Goal: Task Accomplishment & Management: Complete application form

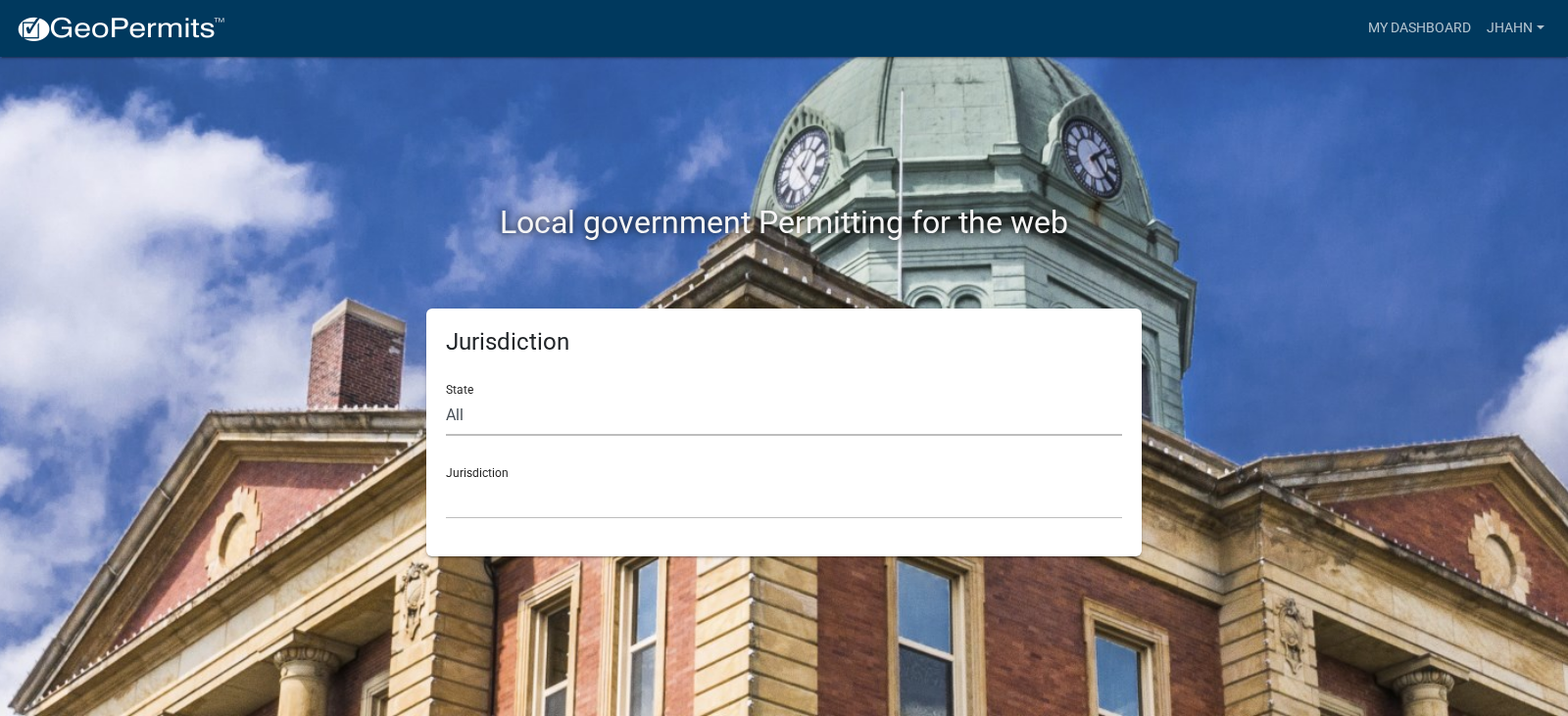
click at [549, 422] on select "All [US_STATE] [US_STATE] [US_STATE] [US_STATE] [US_STATE] [US_STATE] [US_STATE…" at bounding box center [784, 415] width 677 height 41
click at [538, 417] on select "All [US_STATE] [US_STATE] [US_STATE] [US_STATE] [US_STATE] [US_STATE] [US_STATE…" at bounding box center [784, 415] width 677 height 41
select select "[US_STATE]"
click at [446, 396] on select "All [US_STATE] [US_STATE] [US_STATE] [US_STATE] [US_STATE] [US_STATE] [US_STATE…" at bounding box center [784, 415] width 677 height 41
click at [515, 493] on select "[GEOGRAPHIC_DATA], [US_STATE] [GEOGRAPHIC_DATA], [US_STATE] [GEOGRAPHIC_DATA], …" at bounding box center [784, 498] width 677 height 41
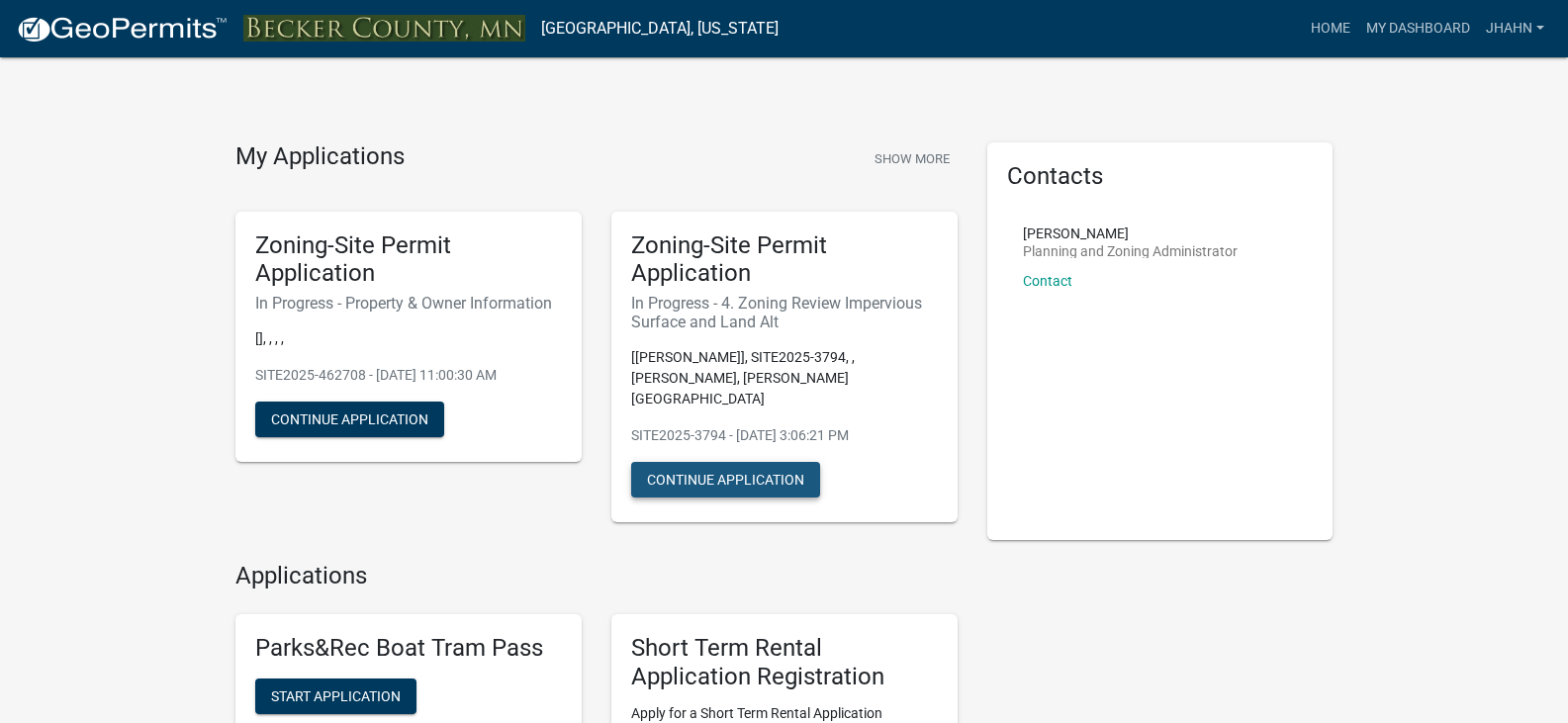
click at [681, 462] on button "Continue Application" at bounding box center [725, 480] width 189 height 36
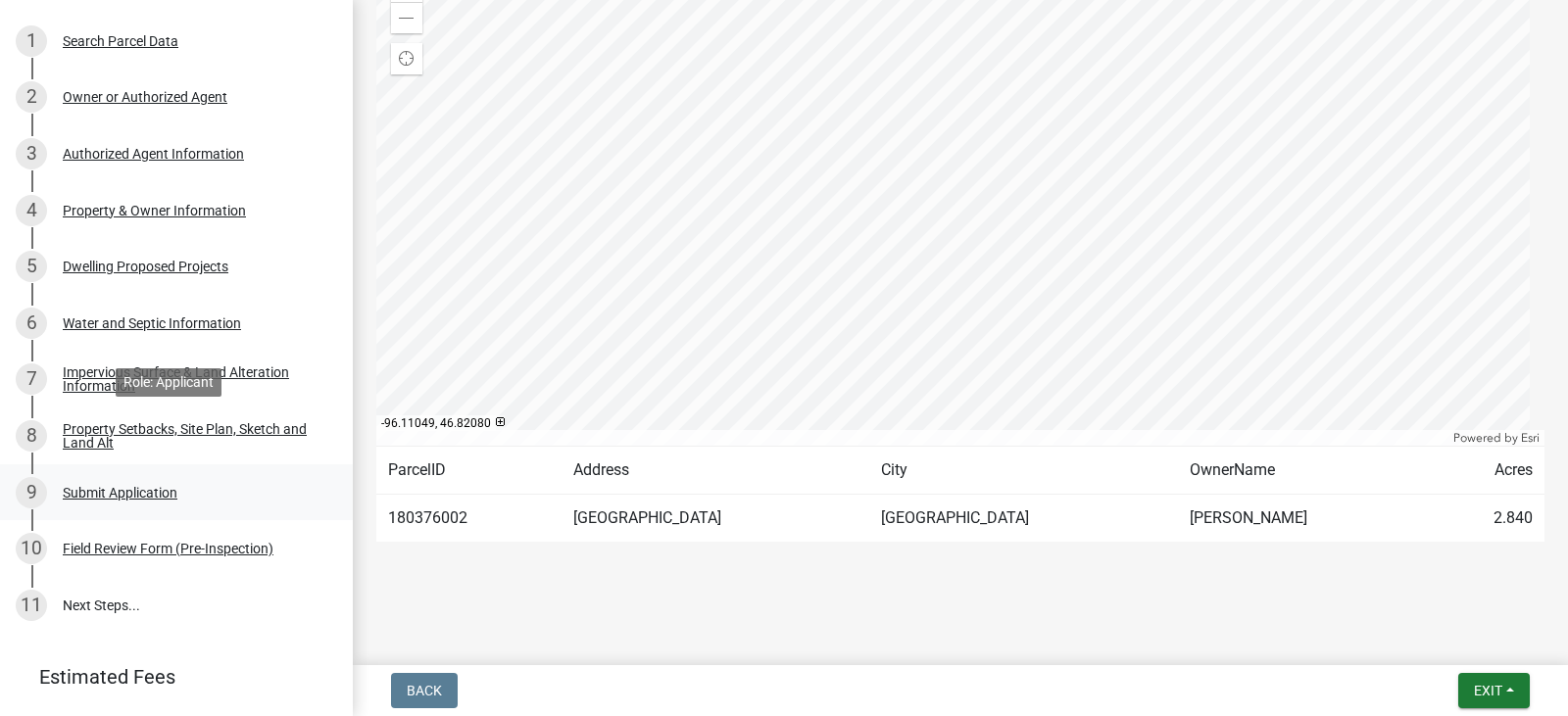
scroll to position [264, 0]
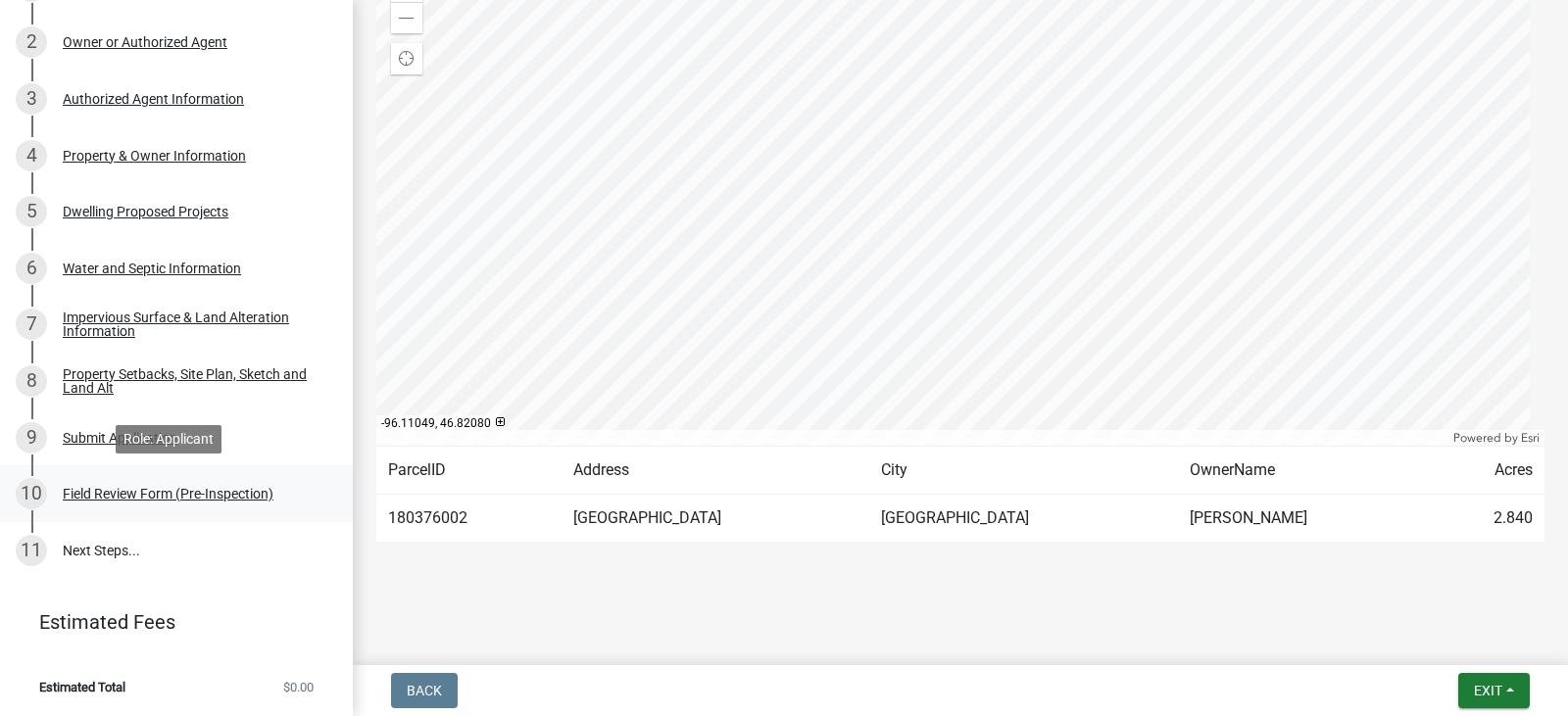
click at [114, 494] on div "Field Review Form (Pre-Inspection)" at bounding box center [167, 493] width 211 height 14
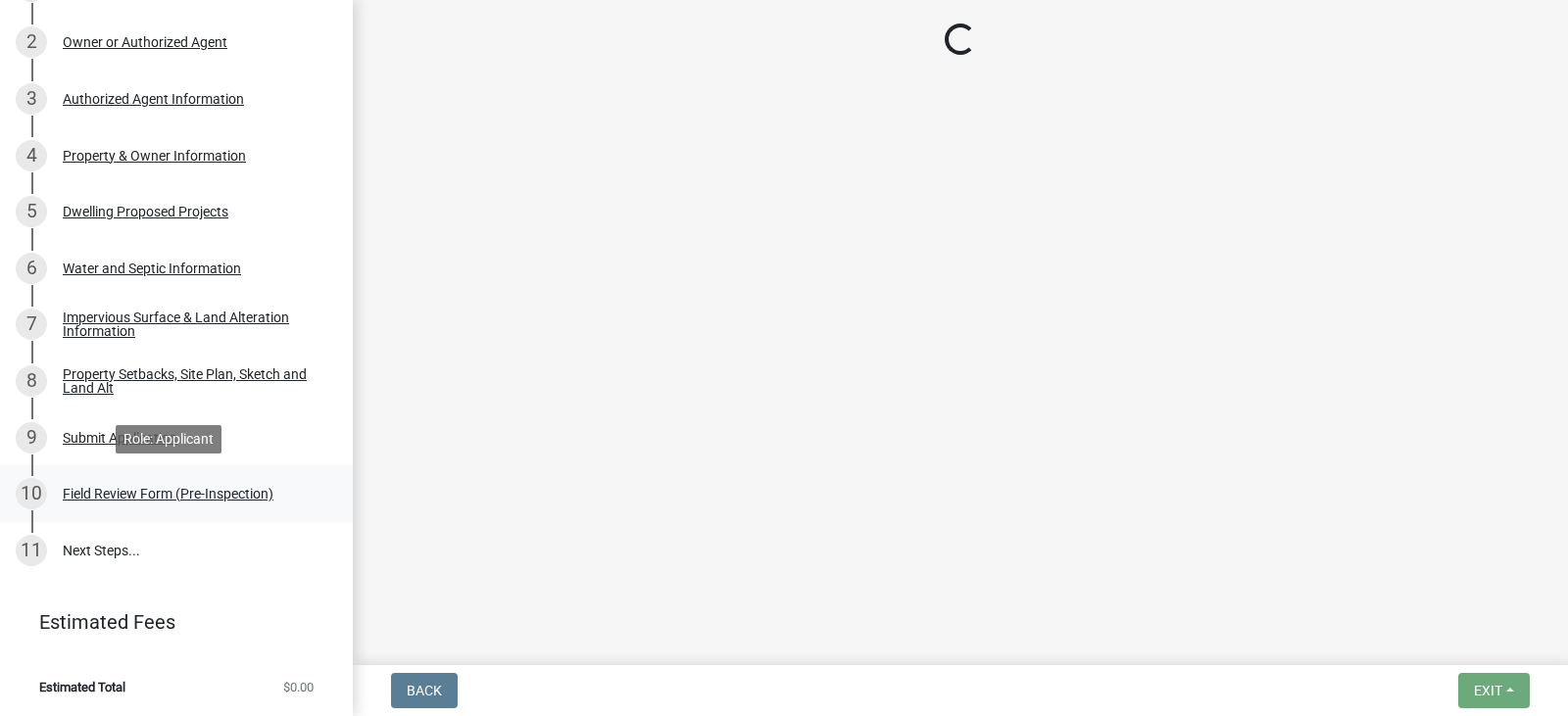
scroll to position [0, 0]
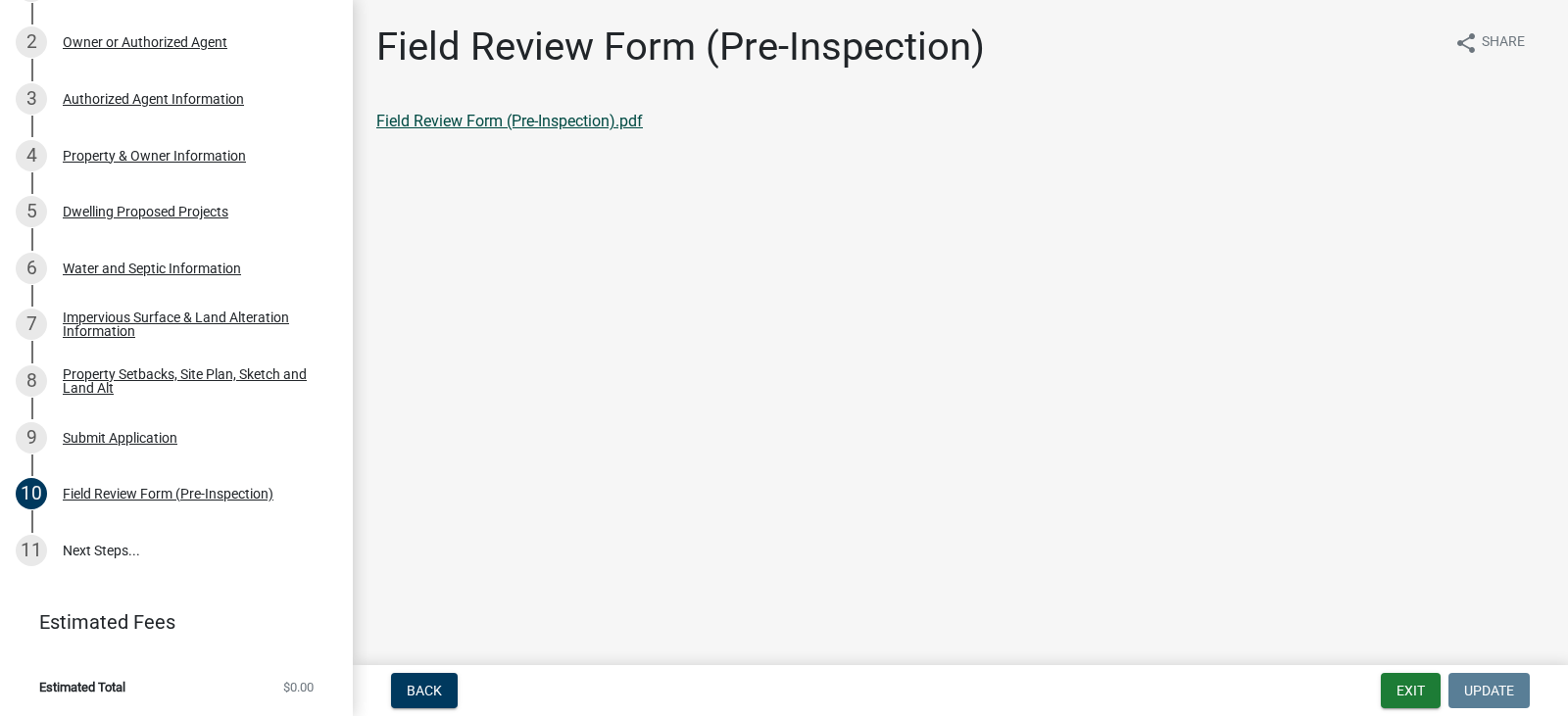
click at [507, 121] on link "Field Review Form (Pre-Inspection).pdf" at bounding box center [508, 121] width 266 height 19
click at [73, 548] on link "11 Next Steps..." at bounding box center [176, 550] width 353 height 56
click at [1402, 687] on button "Exit" at bounding box center [1411, 691] width 59 height 36
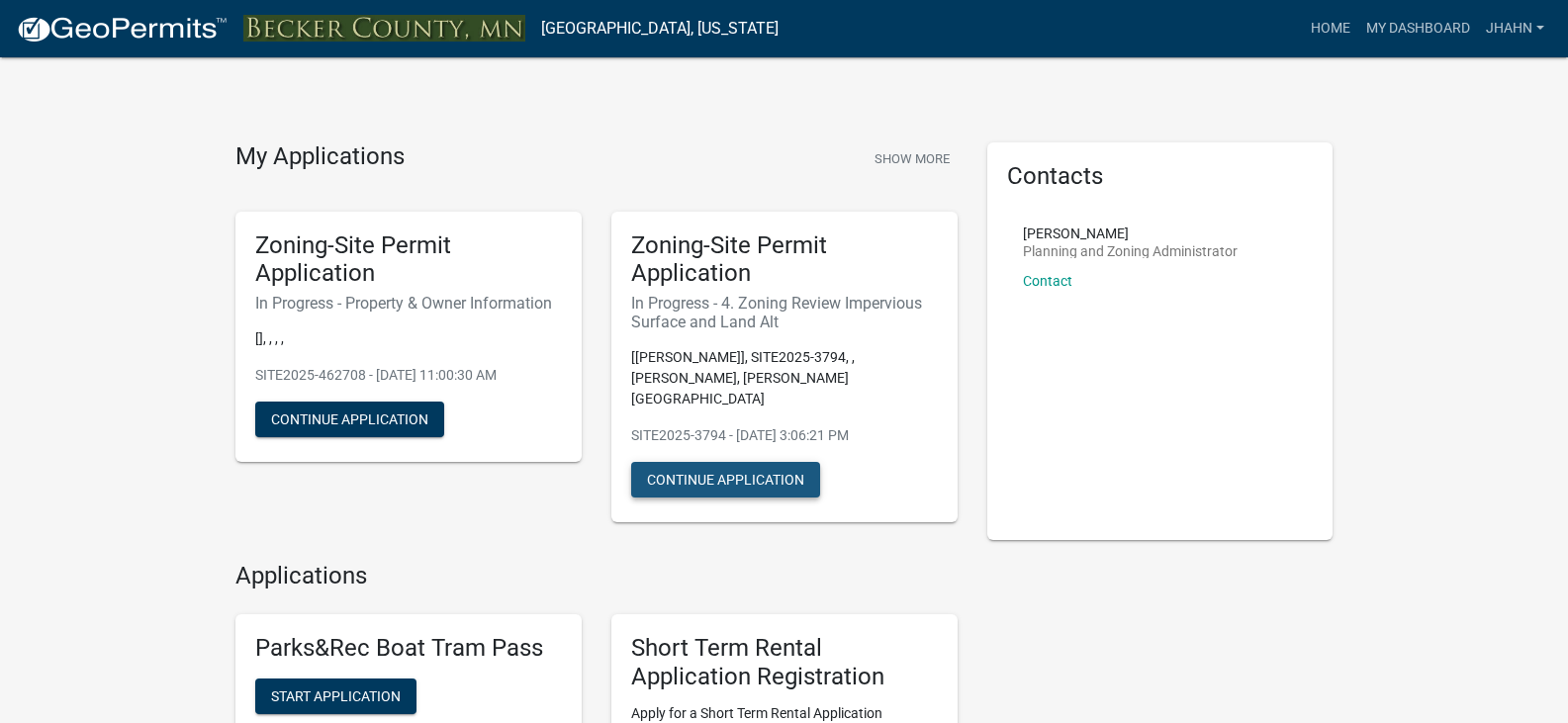
click at [672, 463] on button "Continue Application" at bounding box center [725, 480] width 189 height 36
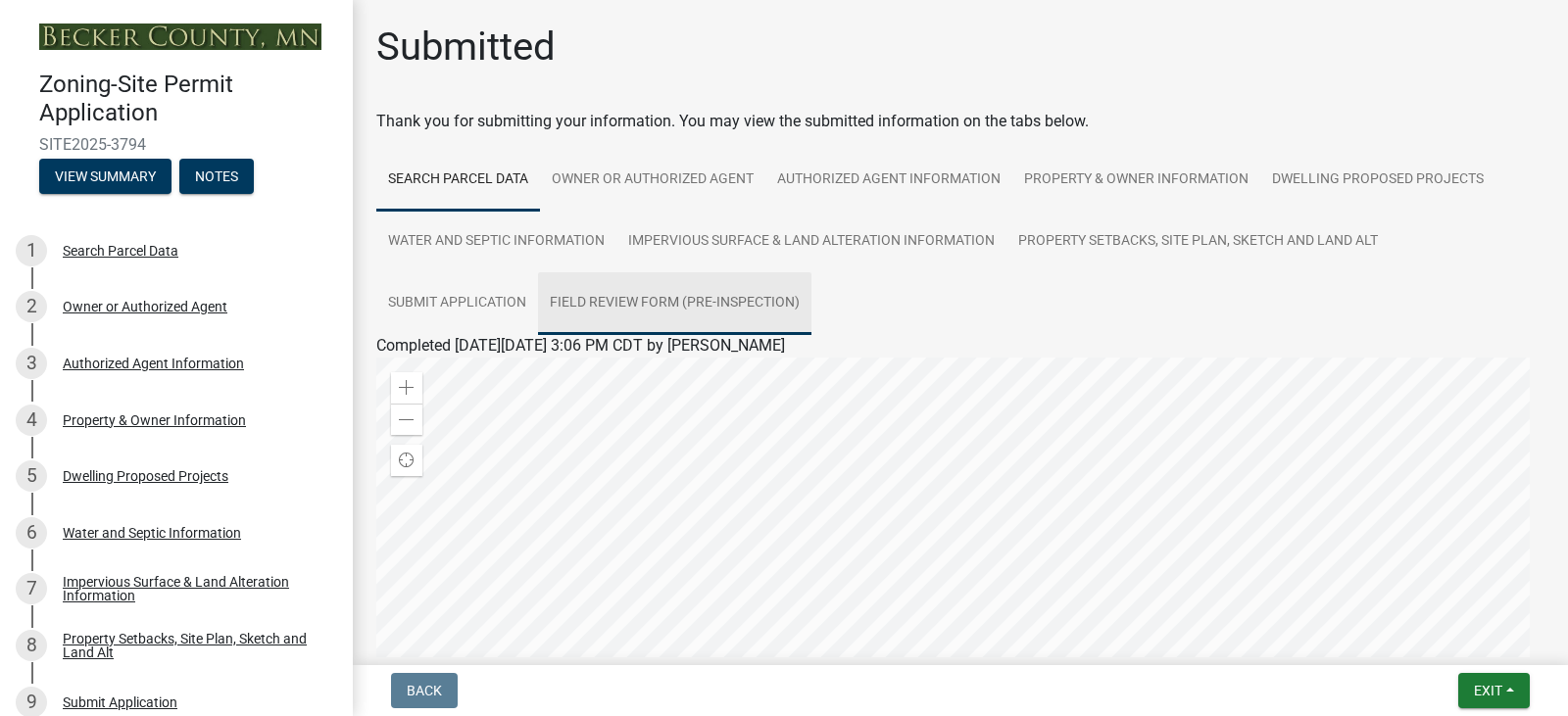
click at [647, 300] on link "Field Review Form (Pre-Inspection)" at bounding box center [675, 303] width 273 height 62
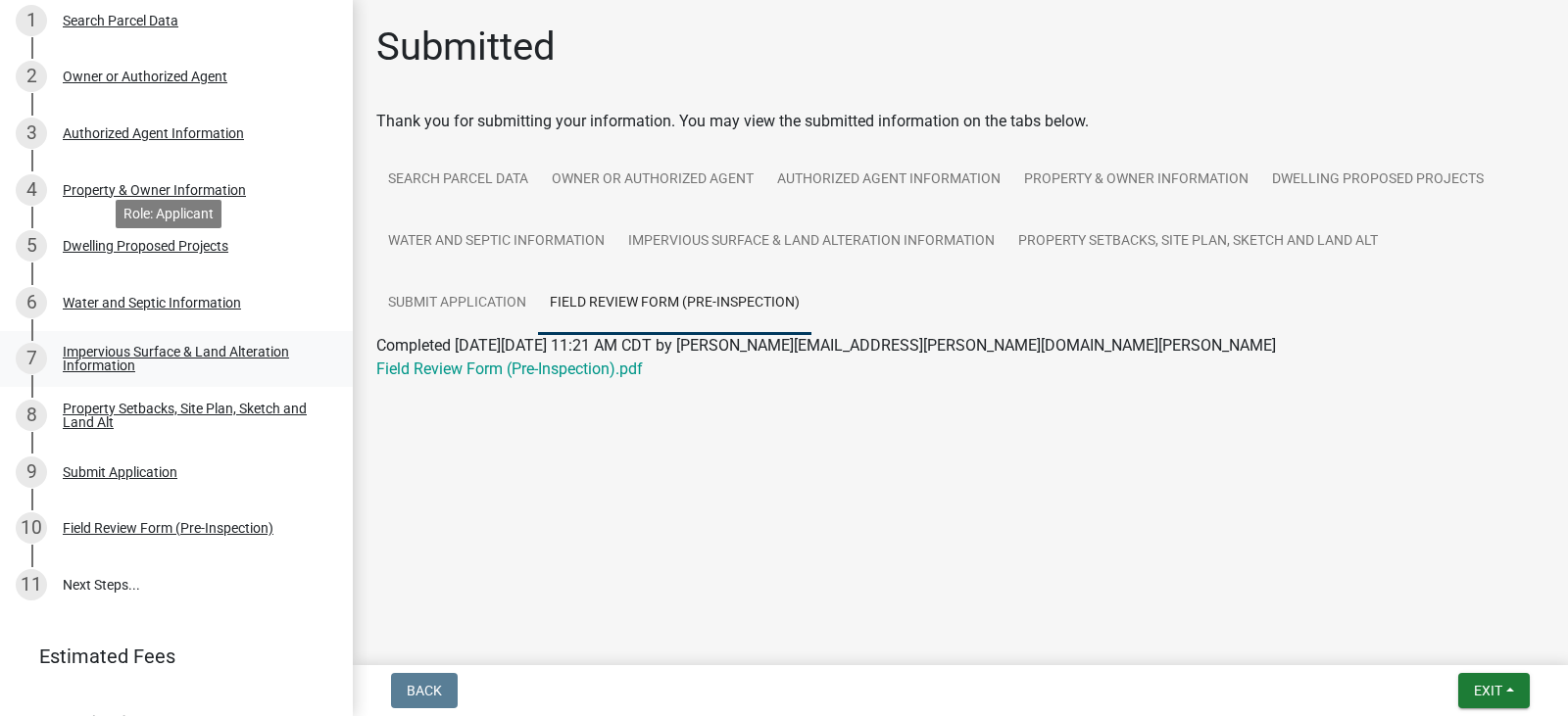
scroll to position [264, 0]
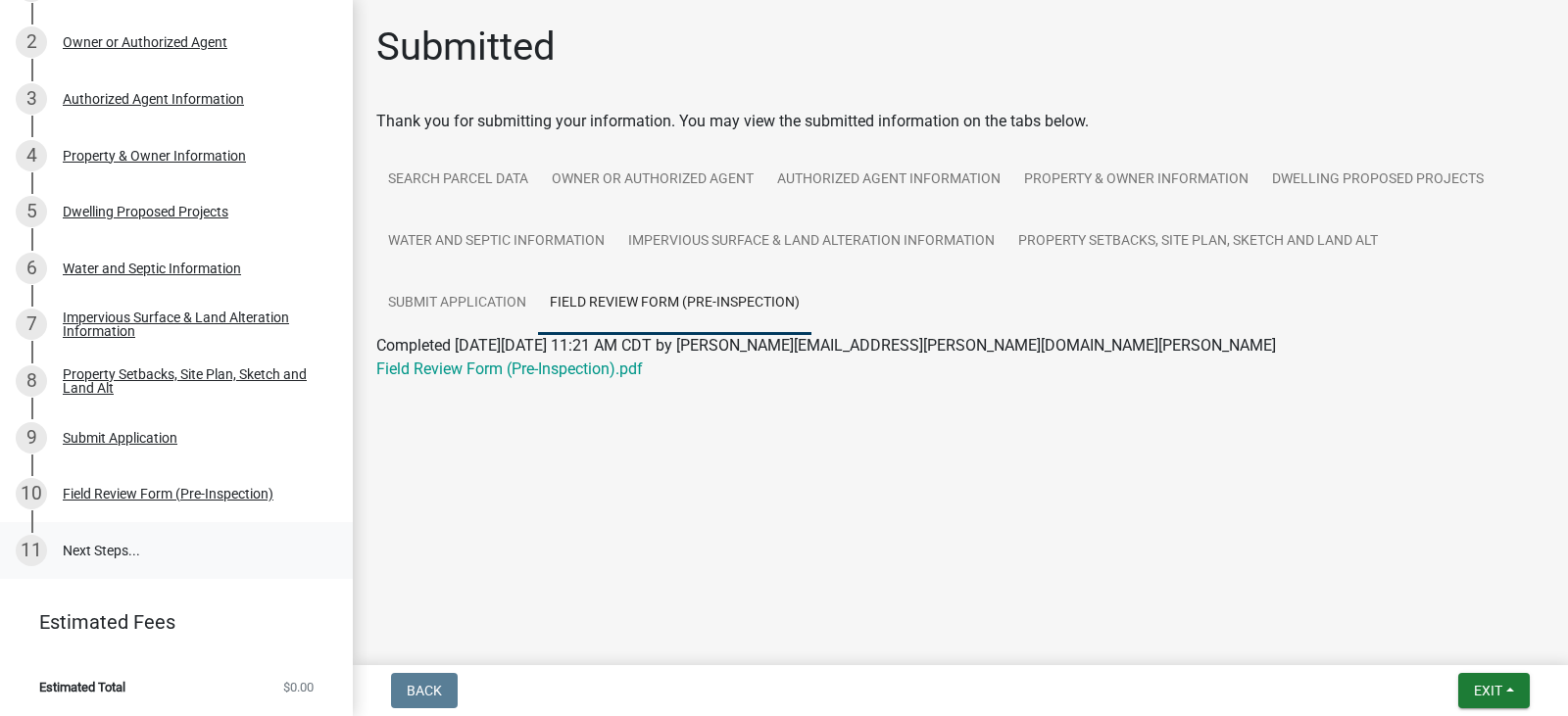
click at [84, 555] on link "11 Next Steps..." at bounding box center [176, 550] width 353 height 56
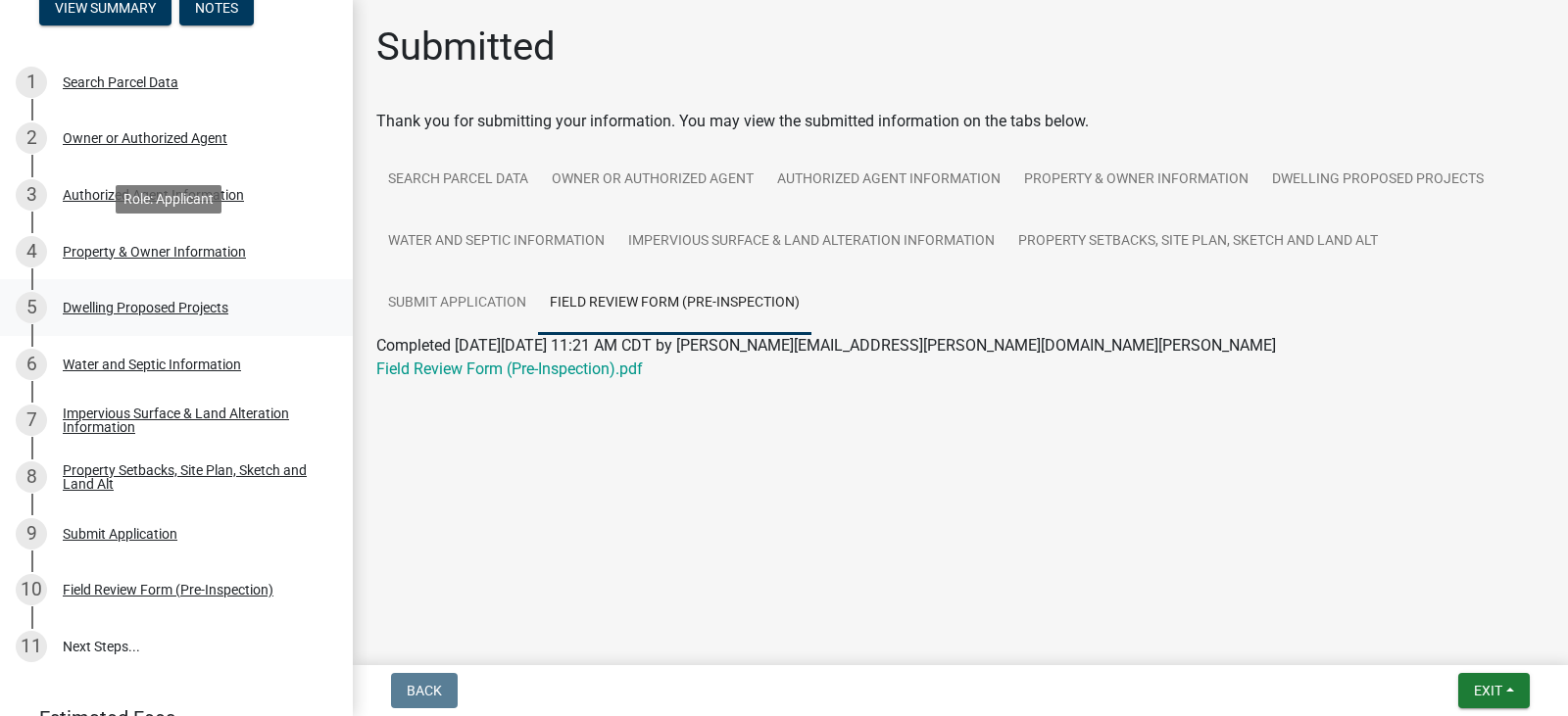
scroll to position [0, 0]
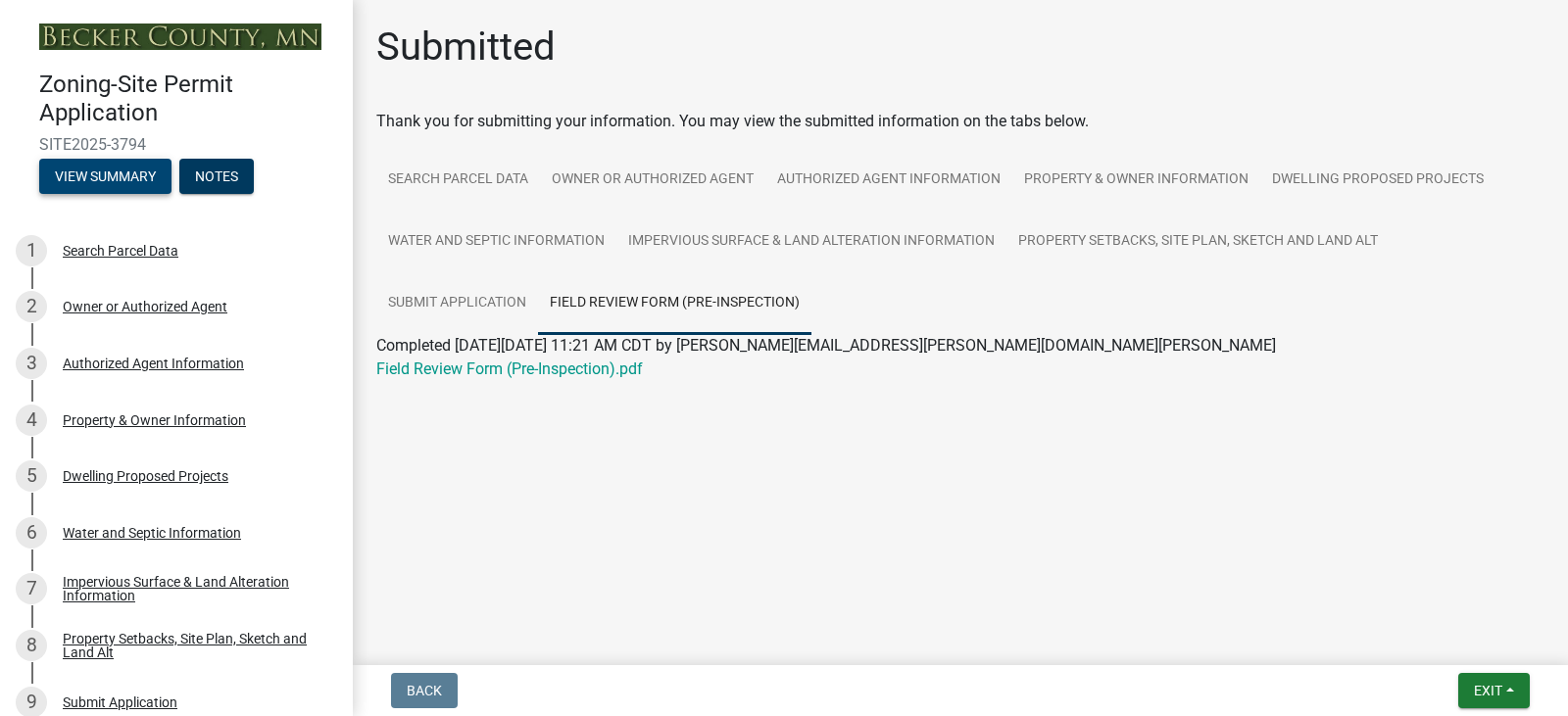
click at [131, 166] on button "View Summary" at bounding box center [106, 176] width 133 height 36
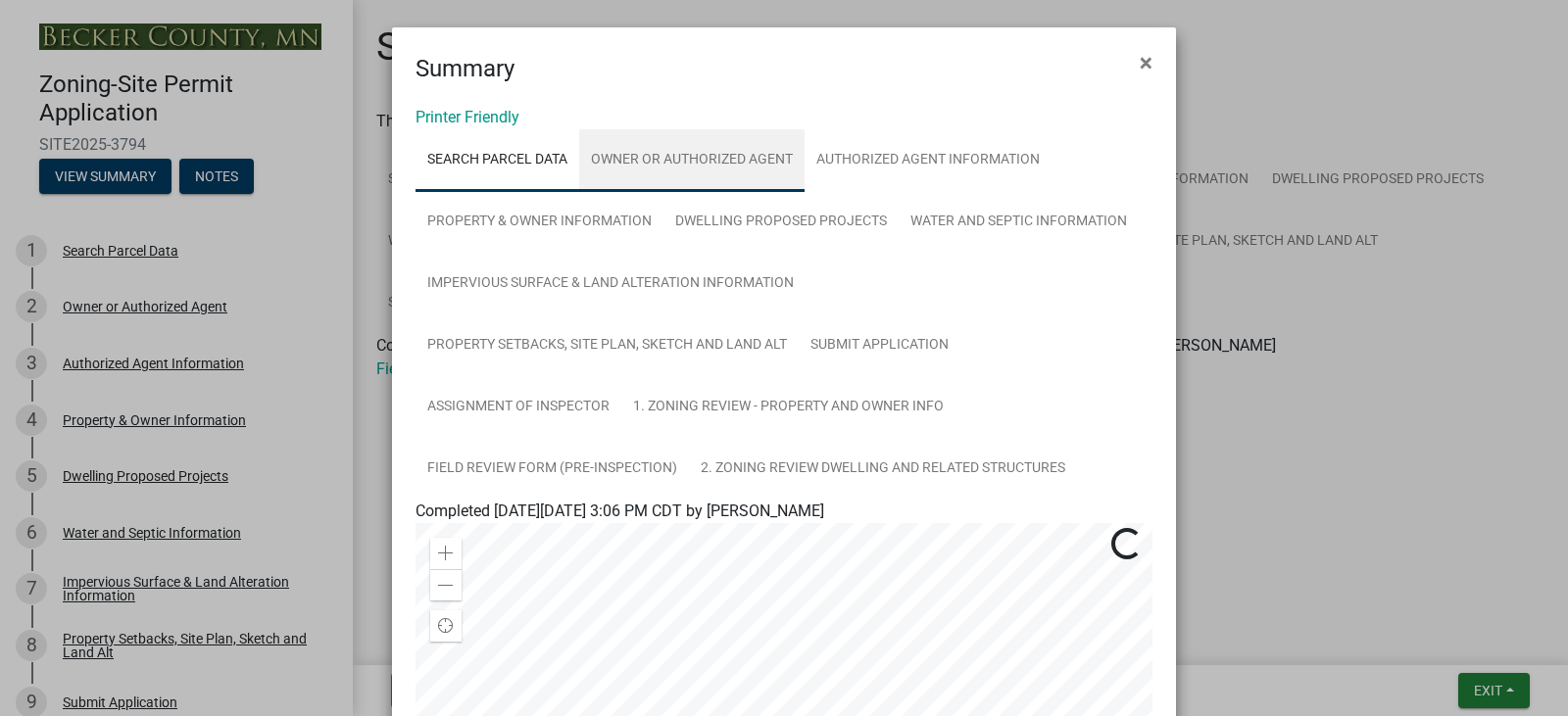
click at [724, 158] on link "Owner or Authorized Agent" at bounding box center [692, 160] width 226 height 62
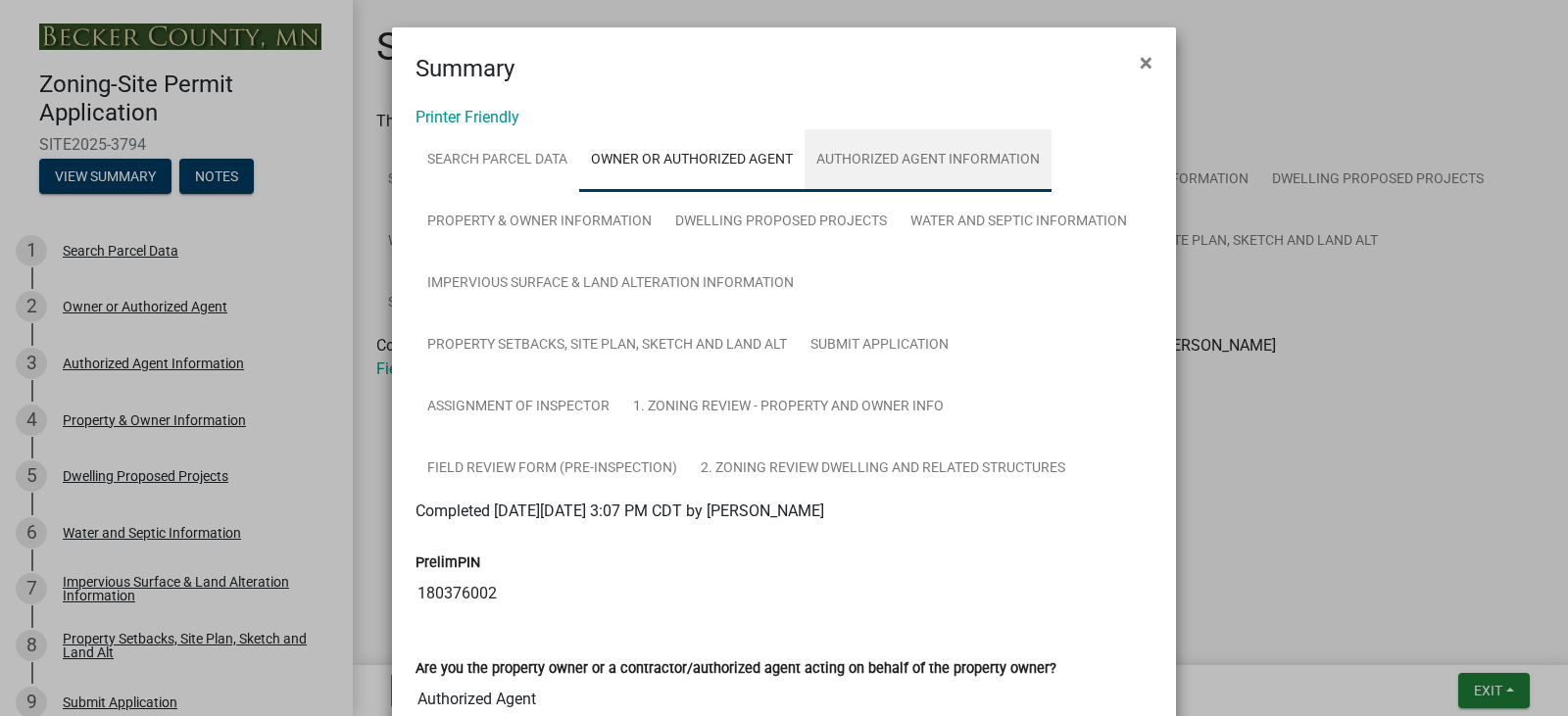
click at [896, 144] on link "Authorized Agent Information" at bounding box center [928, 160] width 247 height 62
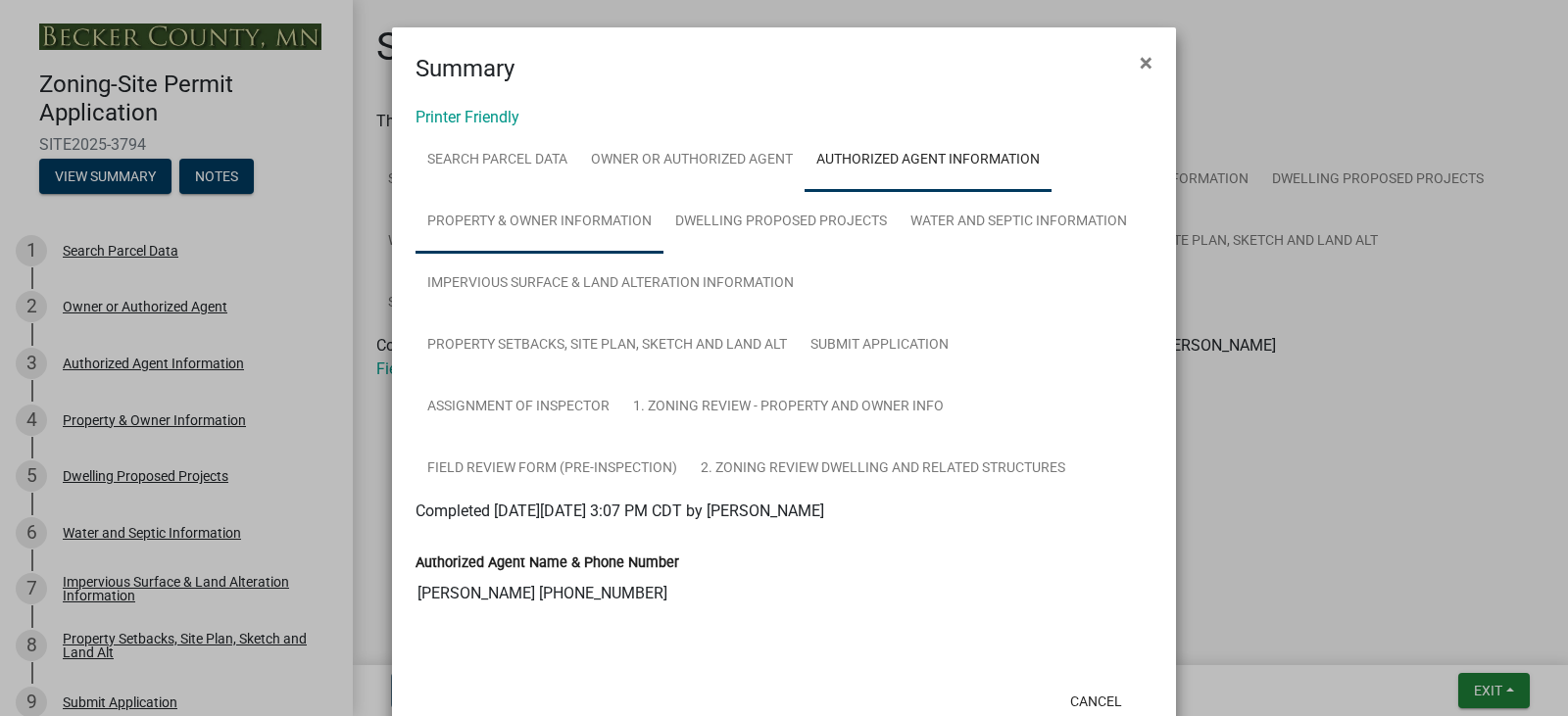
click at [507, 219] on link "Property & Owner Information" at bounding box center [539, 222] width 248 height 62
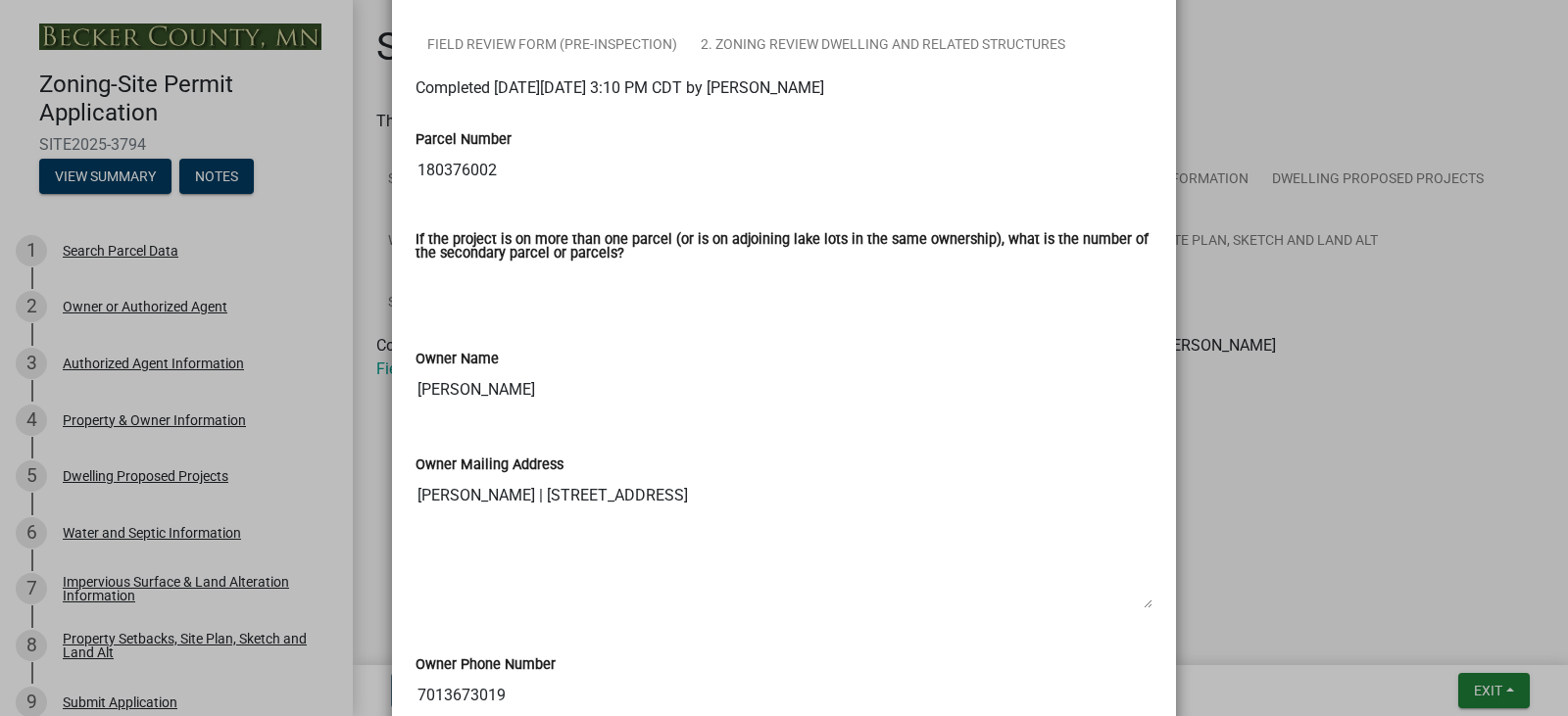
scroll to position [98, 0]
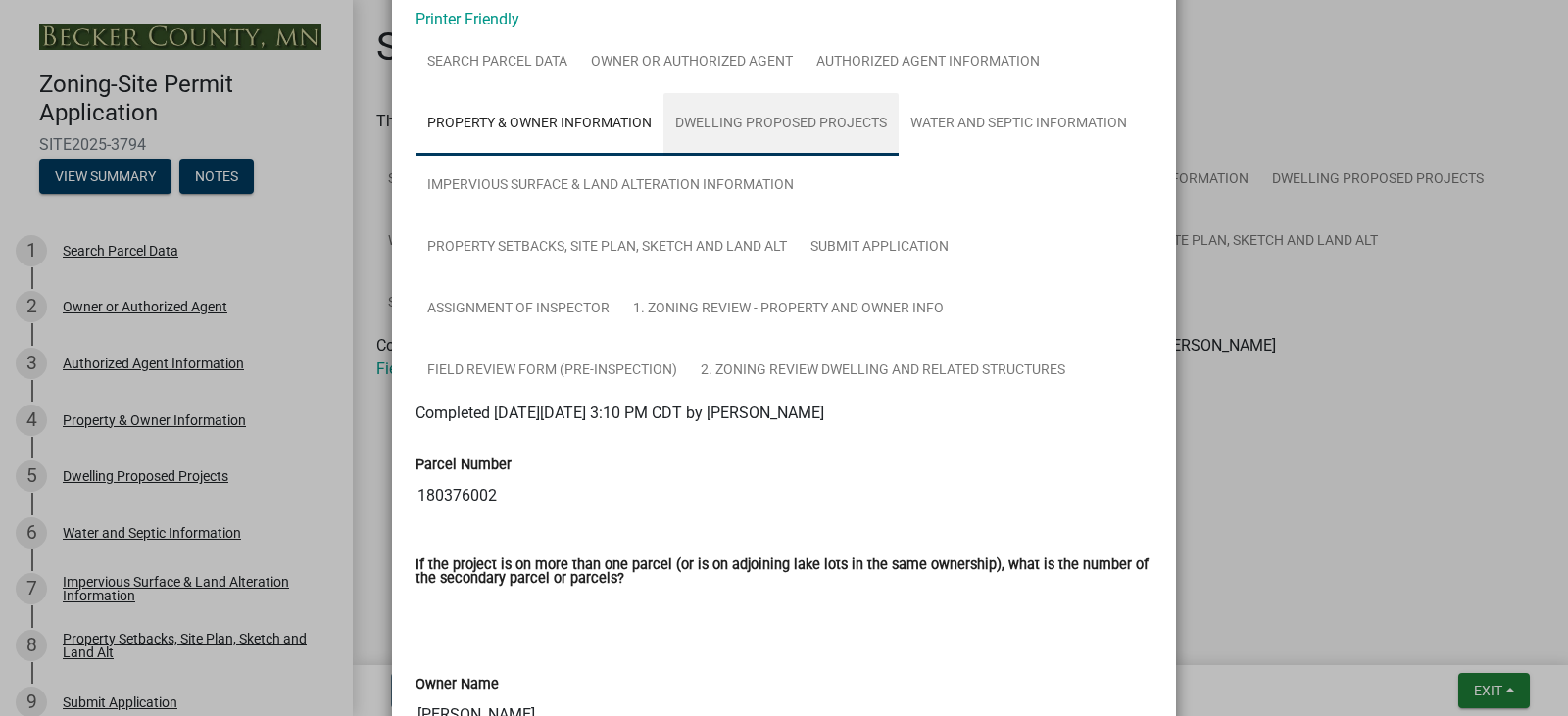
click at [760, 129] on link "Dwelling Proposed Projects" at bounding box center [782, 124] width 235 height 62
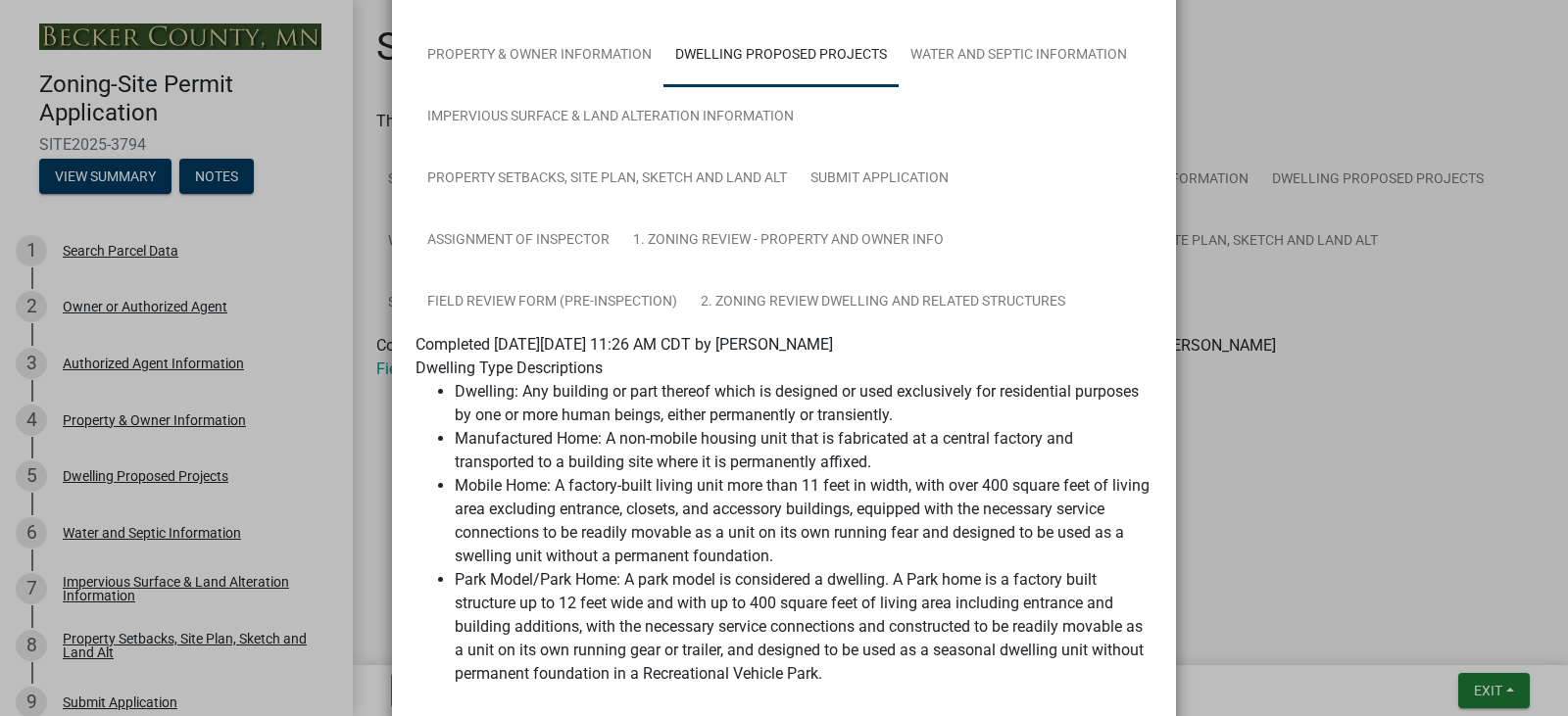
scroll to position [0, 0]
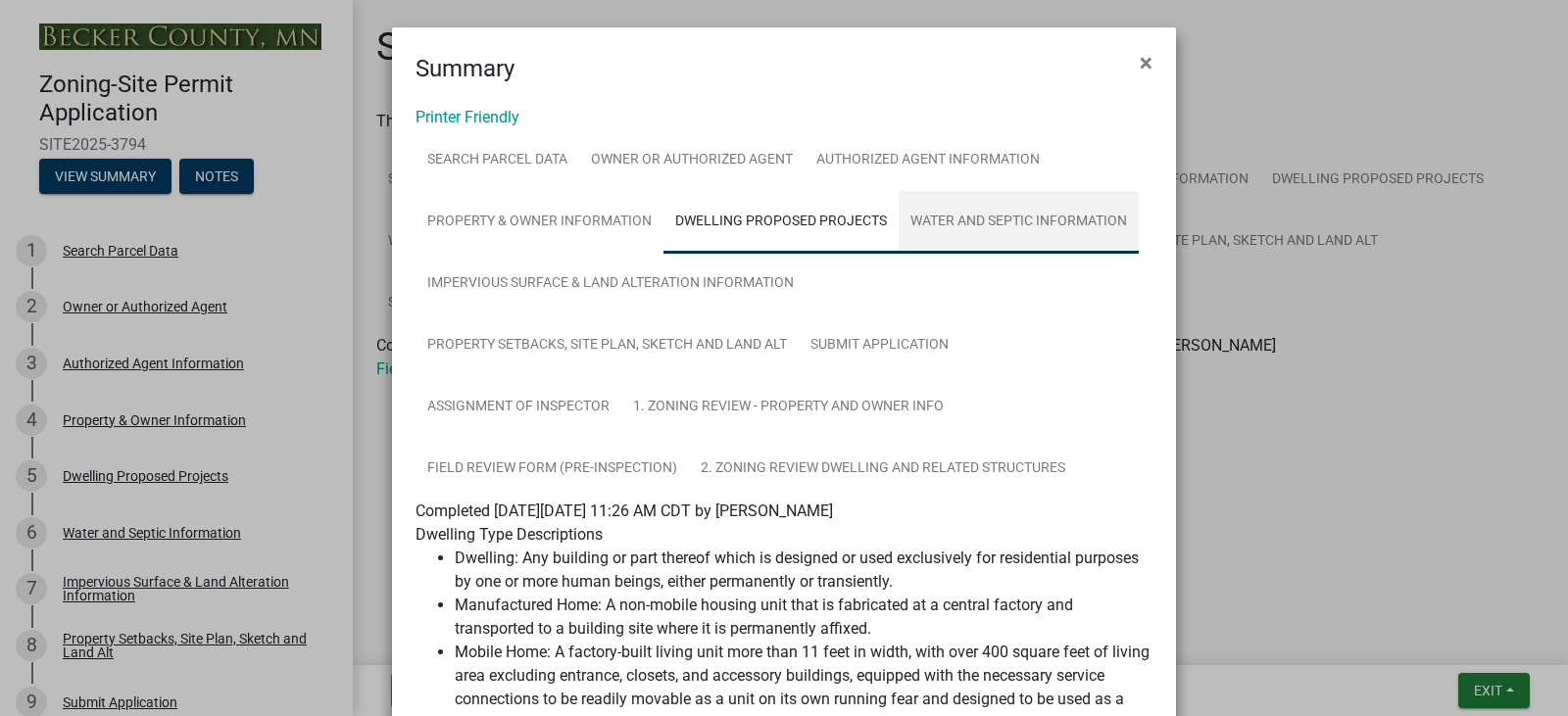
click at [943, 224] on link "Water and Septic Information" at bounding box center [1018, 222] width 240 height 62
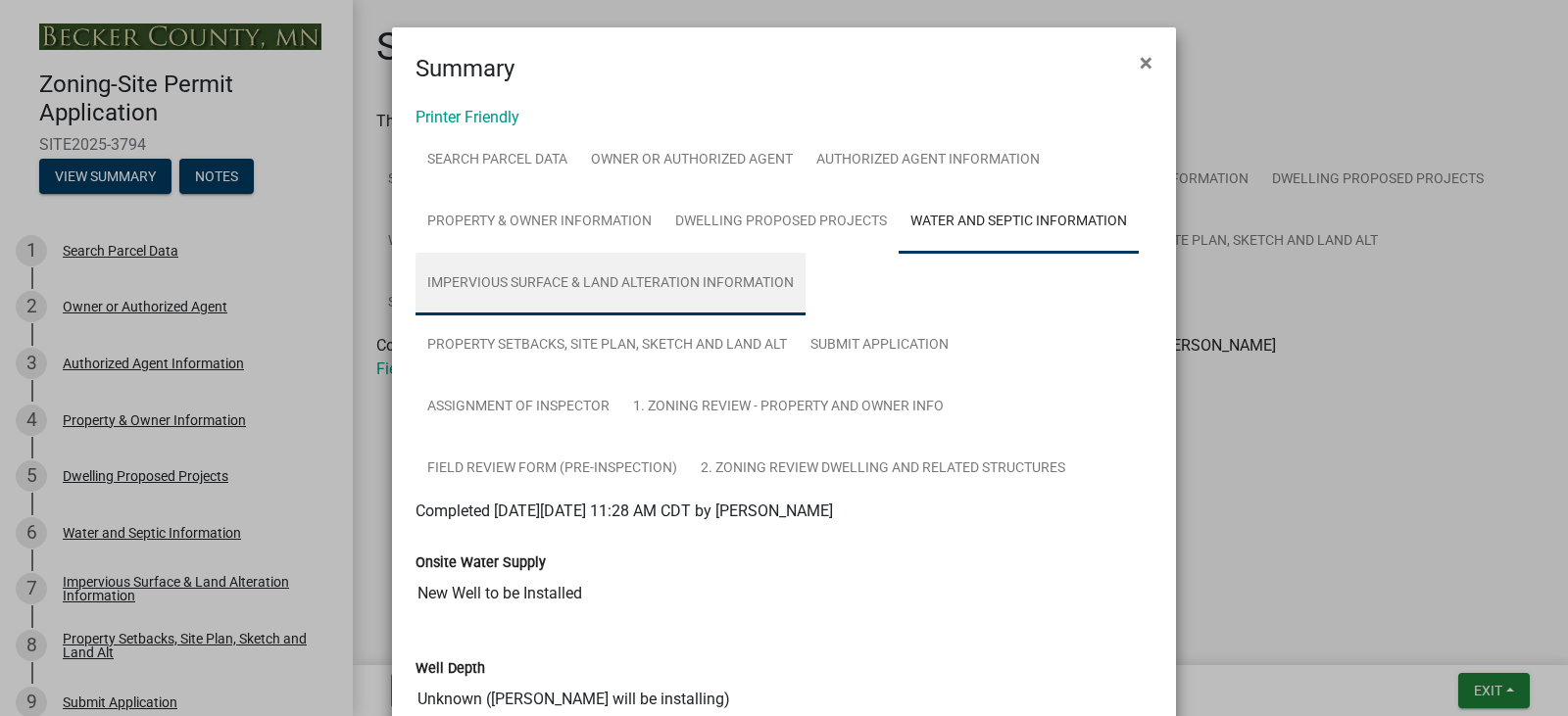
click at [548, 263] on link "Impervious Surface & Land Alteration Information" at bounding box center [610, 284] width 390 height 62
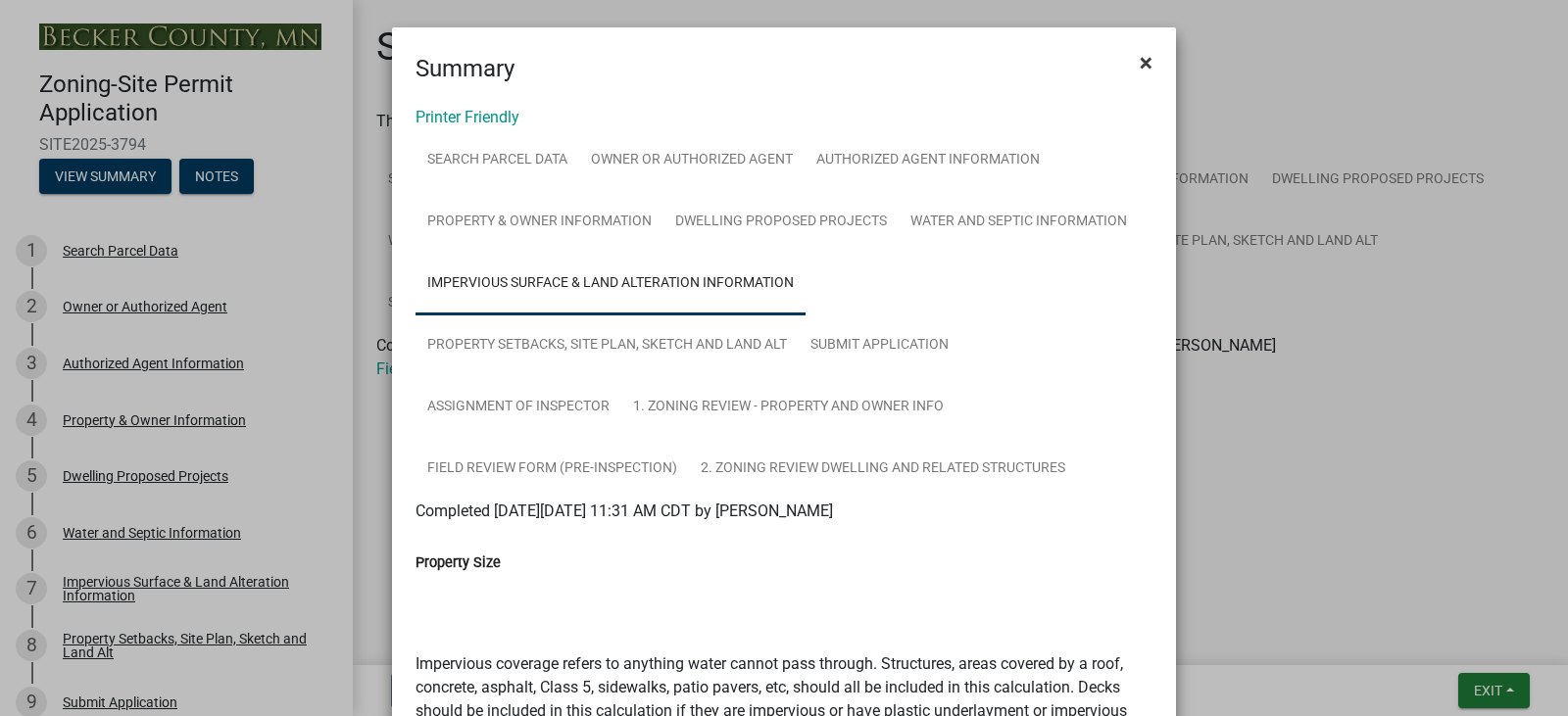
click at [1140, 60] on span "×" at bounding box center [1146, 63] width 13 height 28
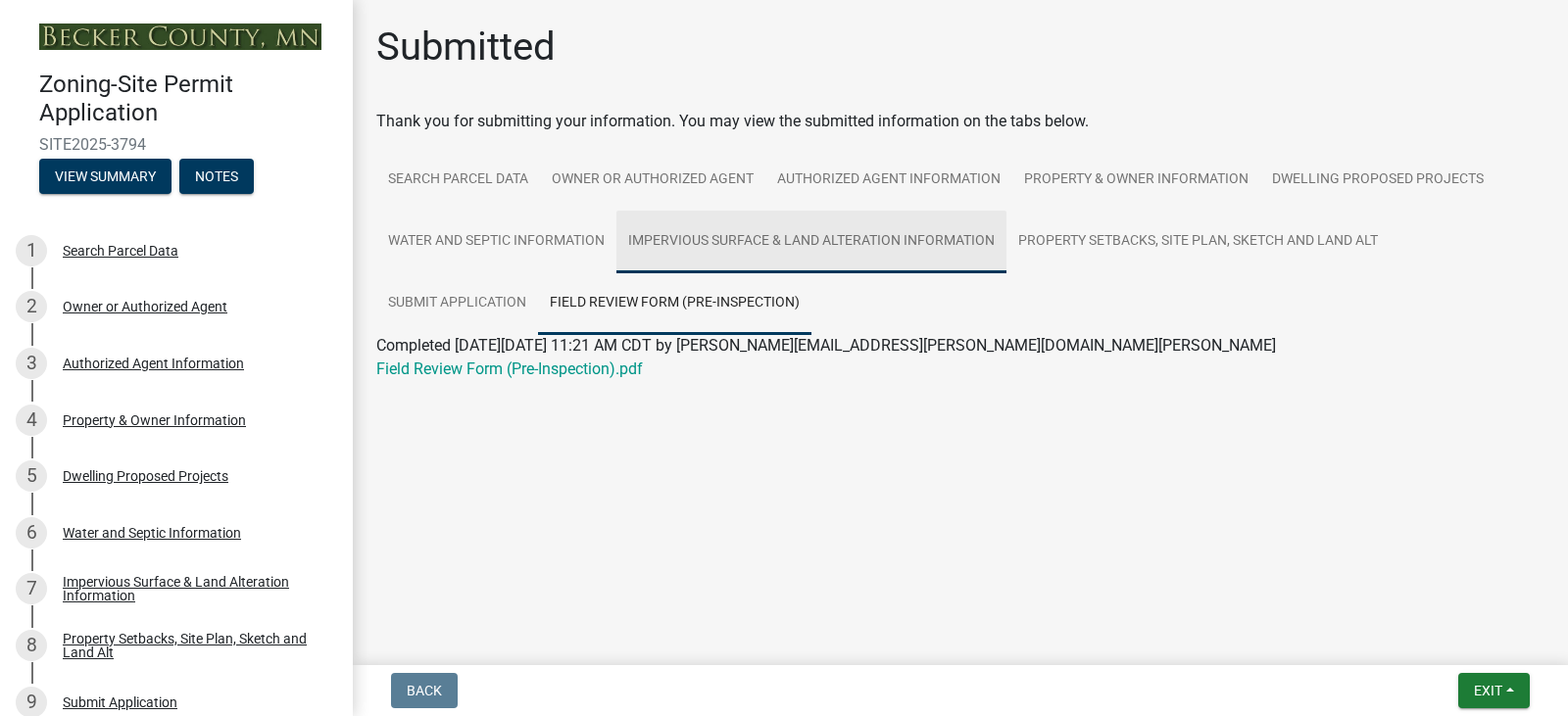
click at [784, 246] on link "Impervious Surface & Land Alteration Information" at bounding box center [811, 241] width 390 height 62
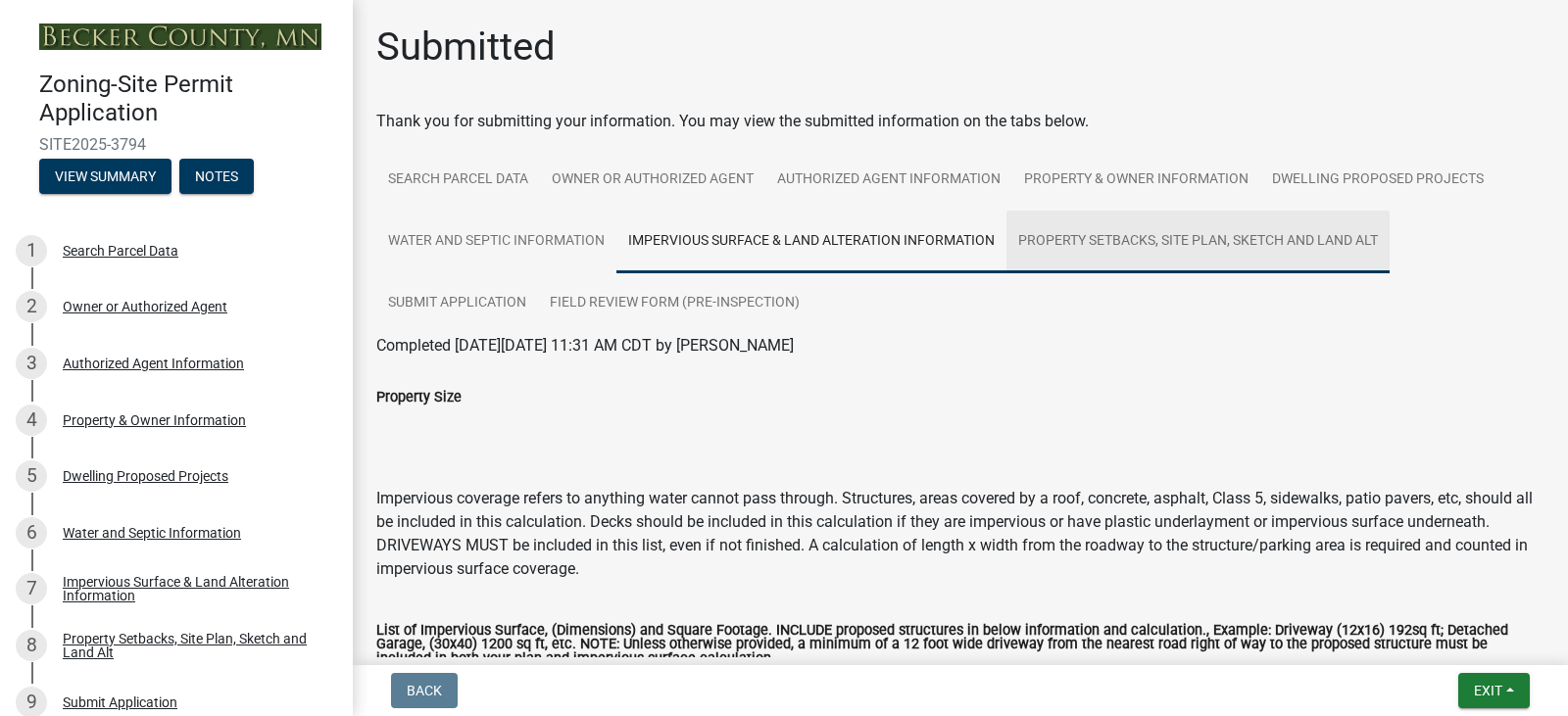
click at [1131, 250] on link "Property Setbacks, Site Plan, Sketch and Land Alt" at bounding box center [1197, 241] width 383 height 62
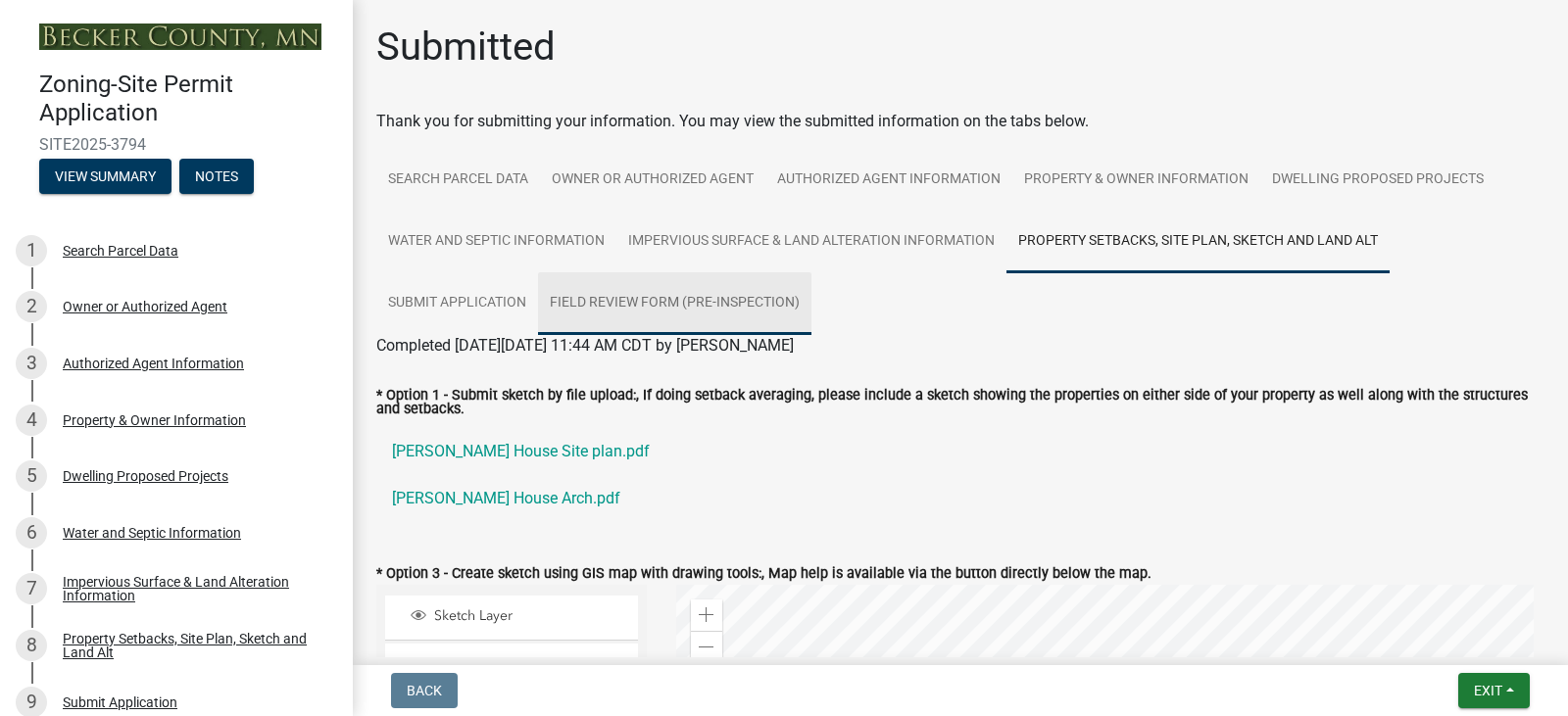
click at [638, 307] on link "Field Review Form (Pre-Inspection)" at bounding box center [675, 303] width 273 height 62
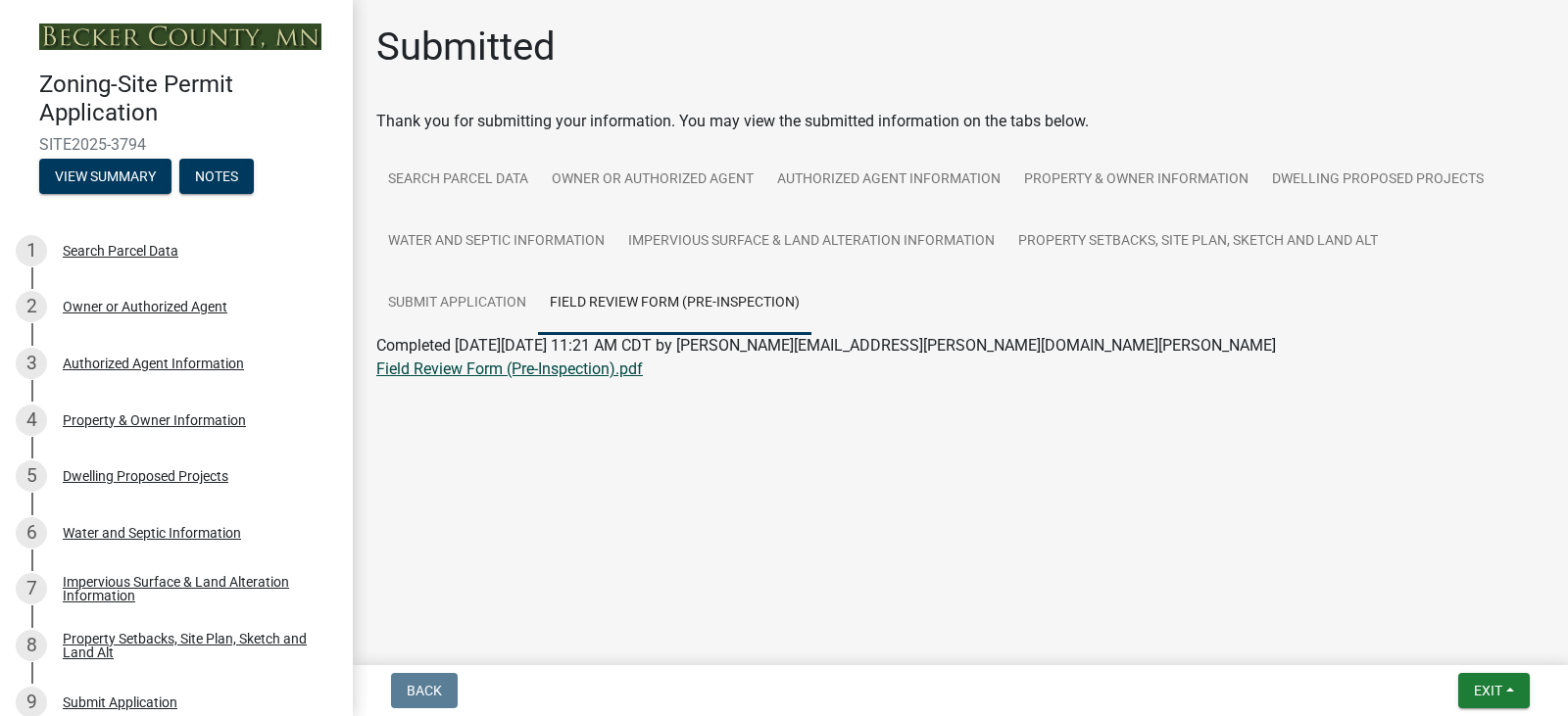
click at [520, 374] on link "Field Review Form (Pre-Inspection).pdf" at bounding box center [508, 369] width 266 height 19
click at [237, 184] on button "Notes" at bounding box center [216, 176] width 74 height 36
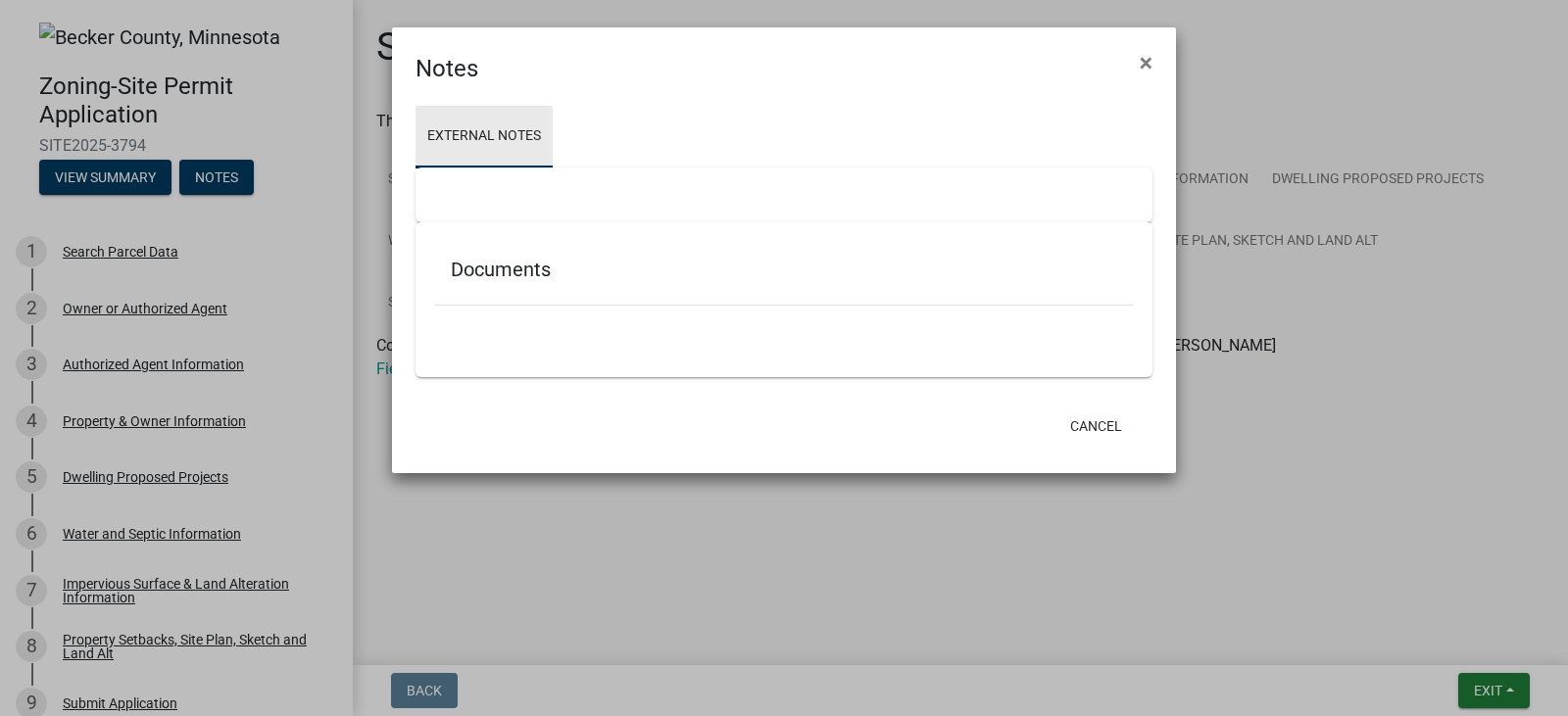
click at [487, 131] on link "External Notes" at bounding box center [484, 136] width 138 height 62
drag, startPoint x: 502, startPoint y: 270, endPoint x: 590, endPoint y: 305, distance: 94.7
click at [502, 270] on h5 "Documents" at bounding box center [784, 270] width 667 height 24
click at [1091, 415] on button "Cancel" at bounding box center [1096, 426] width 83 height 36
